Goal: Information Seeking & Learning: Learn about a topic

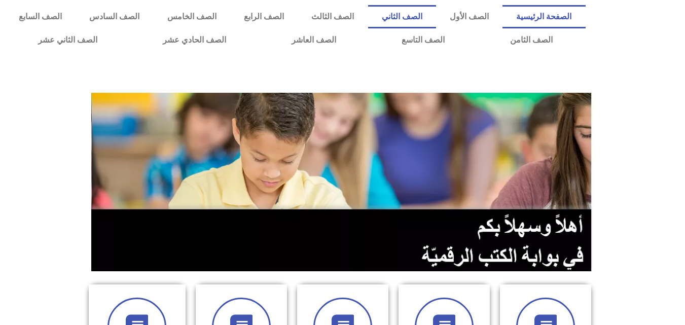
click at [426, 17] on link "الصف الثاني" at bounding box center [402, 16] width 68 height 23
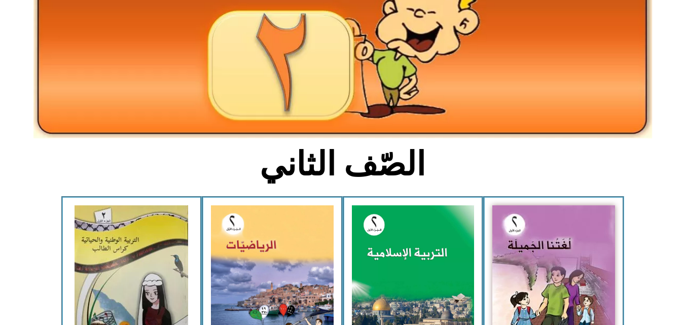
scroll to position [183, 0]
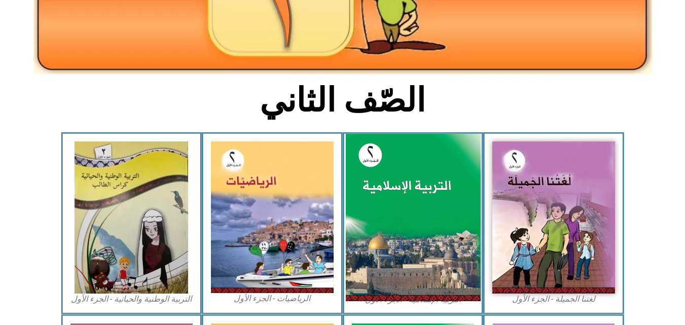
click at [433, 250] on img at bounding box center [412, 218] width 135 height 168
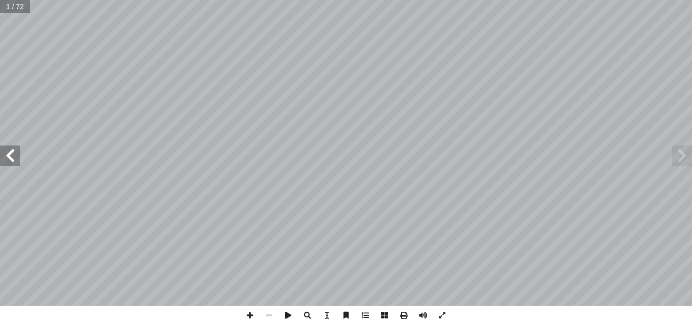
click at [12, 158] on span at bounding box center [10, 155] width 20 height 20
